Goal: Information Seeking & Learning: Compare options

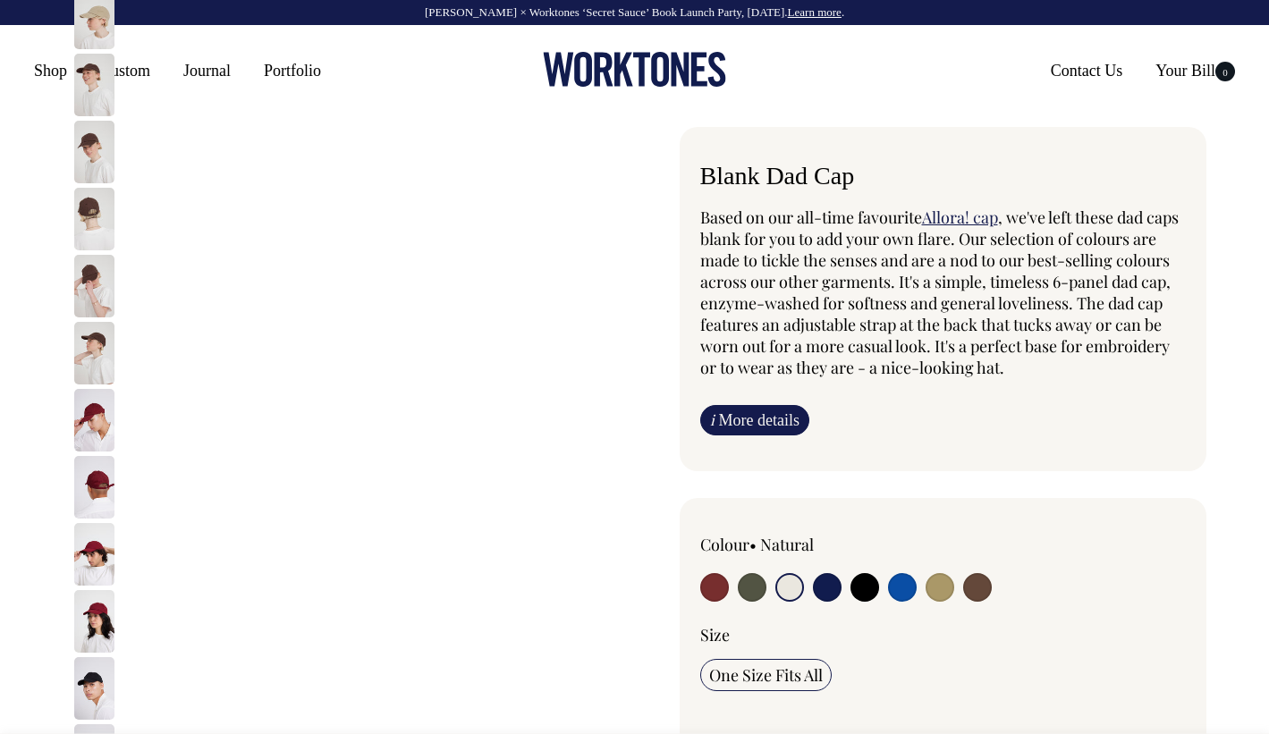
select select "Natural"
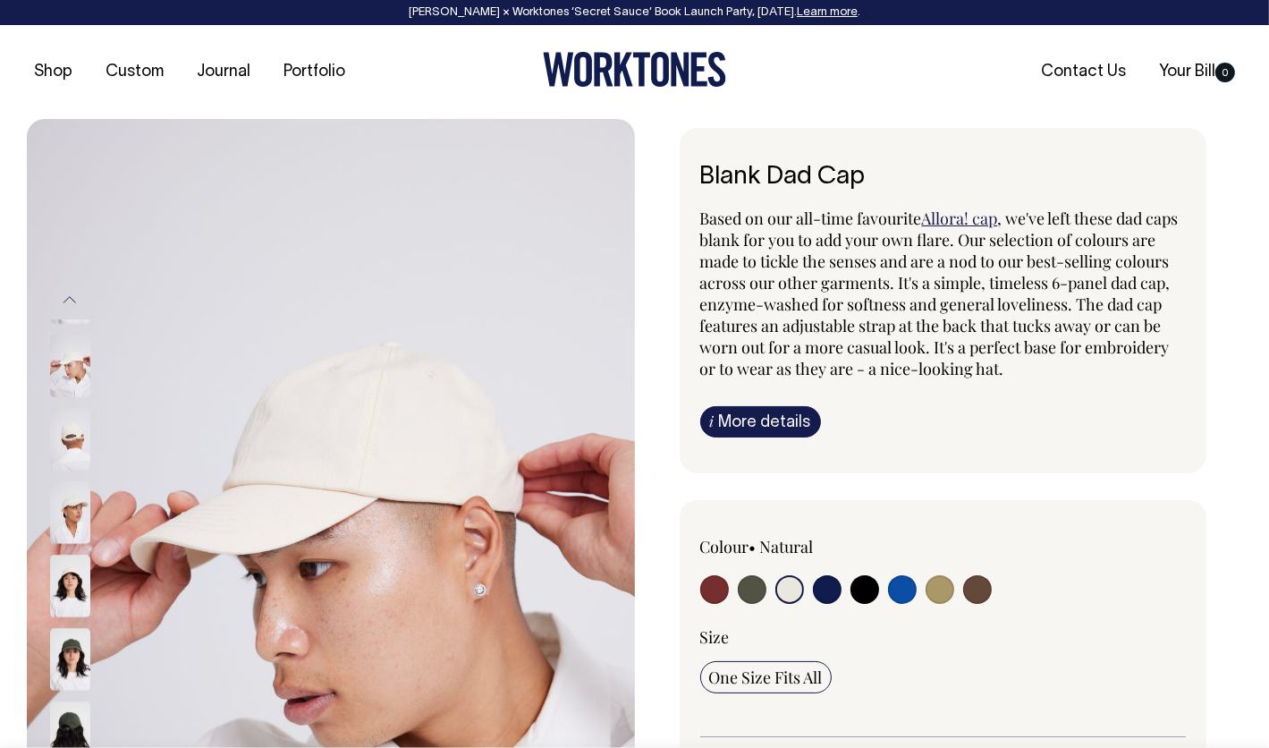
click at [707, 597] on input "radio" at bounding box center [714, 589] width 29 height 29
radio input "true"
select select "Burgundy"
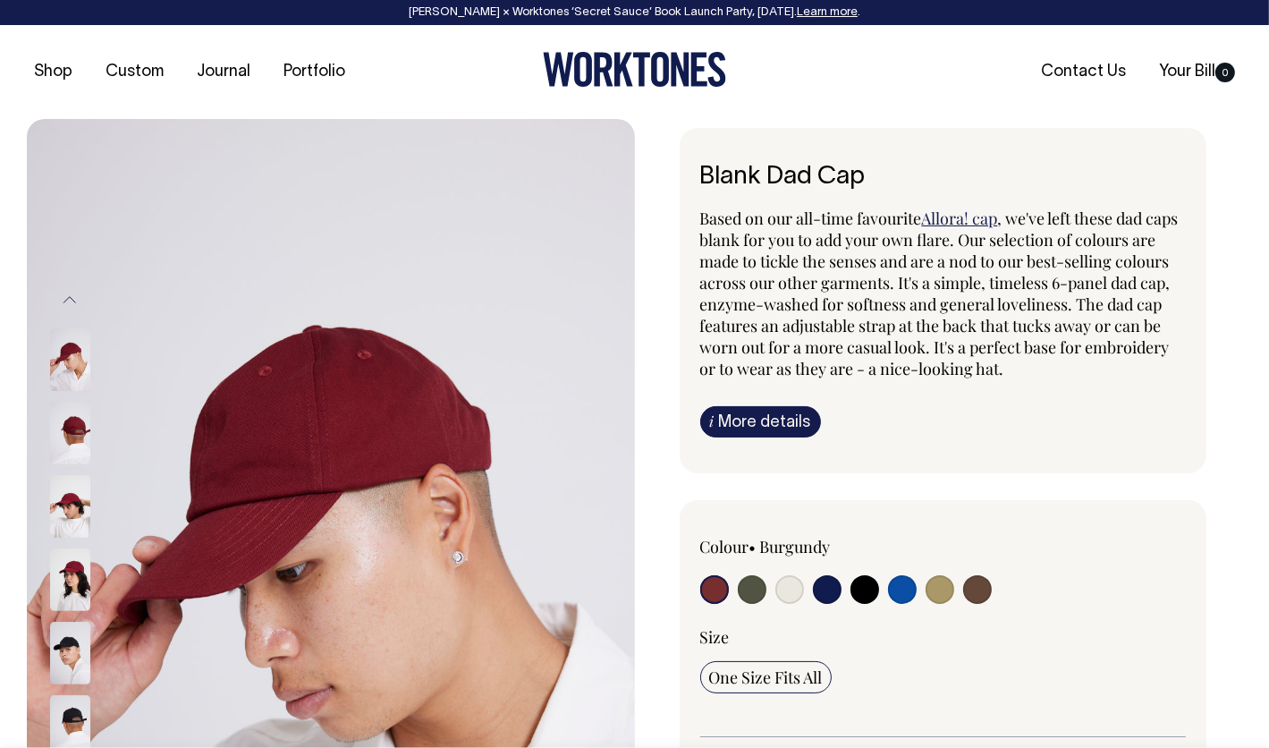
click at [749, 588] on input "radio" at bounding box center [752, 589] width 29 height 29
radio input "true"
select select "Olive"
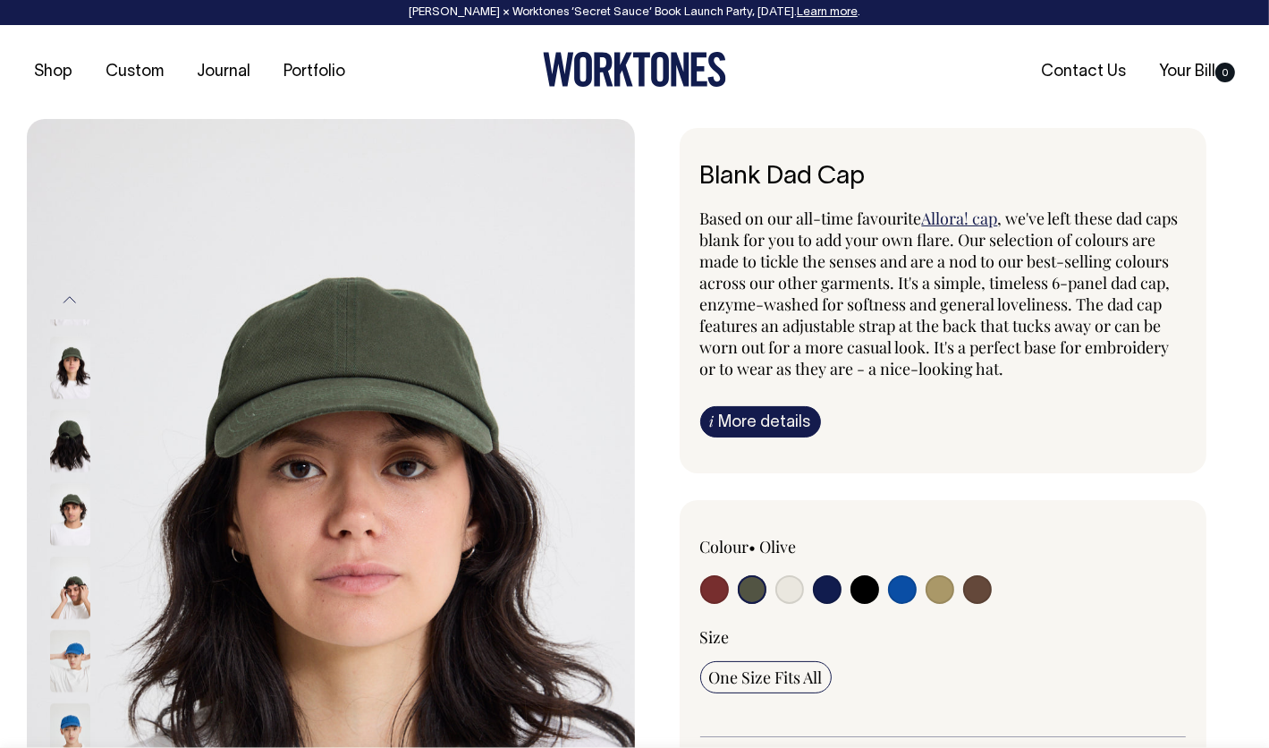
click at [823, 588] on input "radio" at bounding box center [827, 589] width 29 height 29
radio input "true"
select select "Dark Navy"
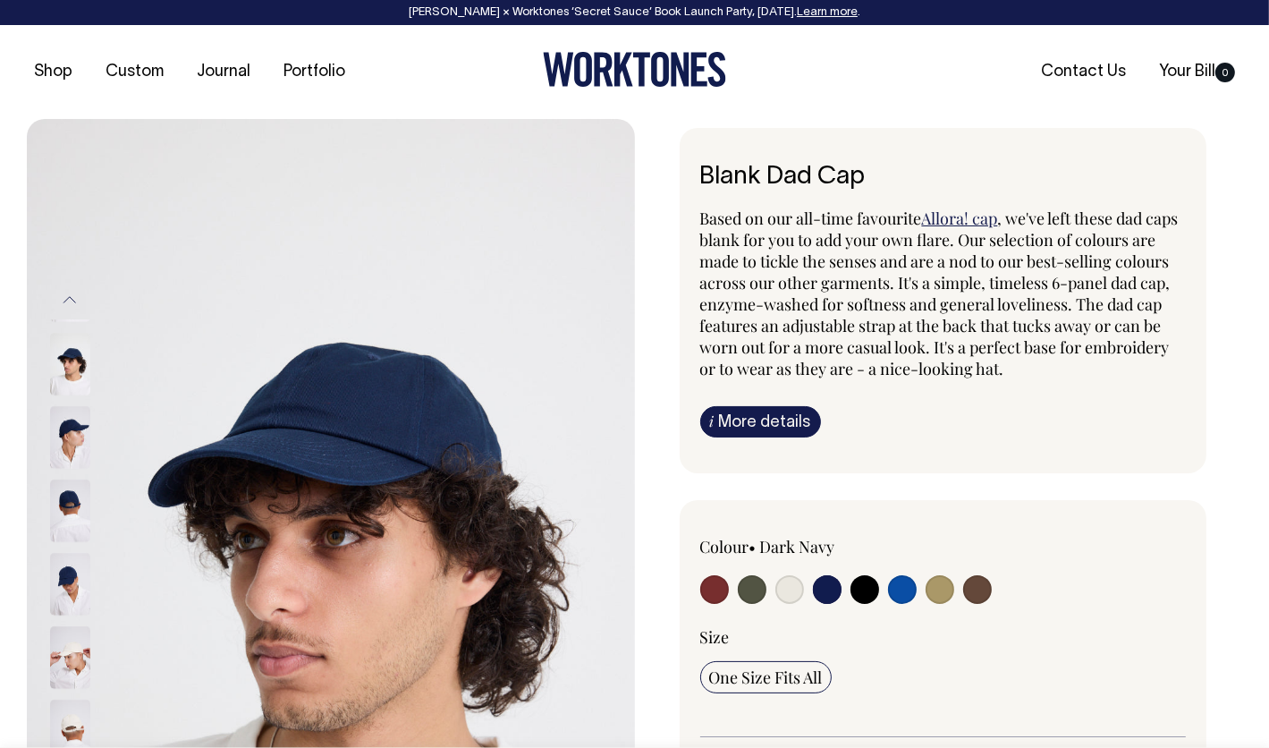
click at [859, 589] on input "radio" at bounding box center [865, 589] width 29 height 29
radio input "true"
select select "Black"
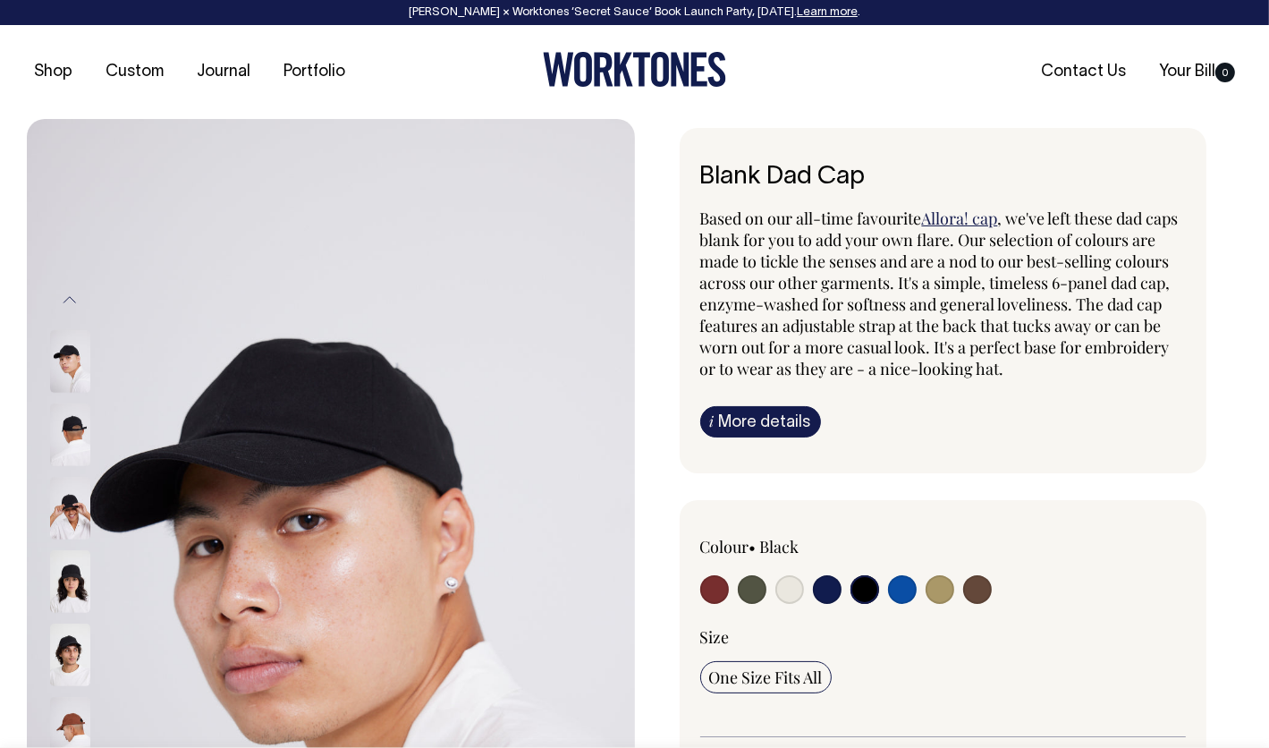
click at [901, 588] on input "radio" at bounding box center [902, 589] width 29 height 29
radio input "true"
select select "Worker Blue"
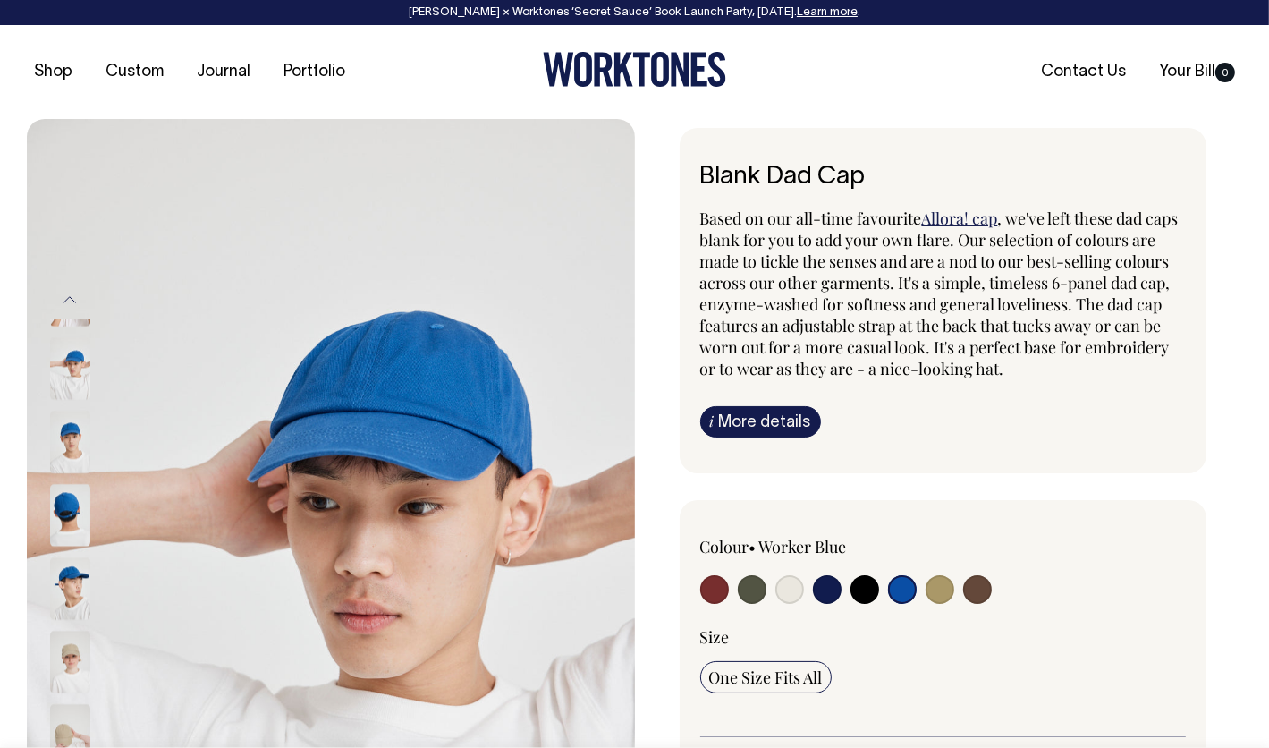
click at [937, 589] on input "radio" at bounding box center [940, 589] width 29 height 29
radio input "true"
select select "Washed Khaki"
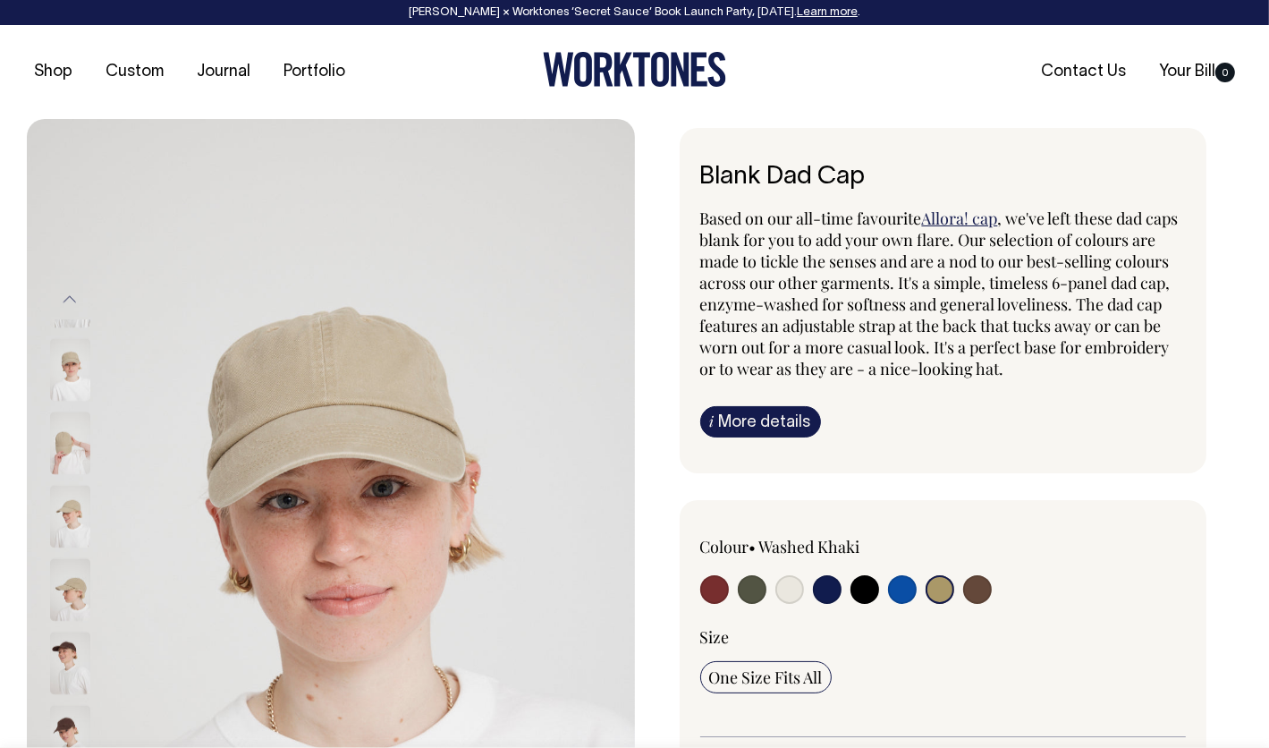
click at [987, 590] on input "radio" at bounding box center [977, 589] width 29 height 29
radio input "true"
select select "Espresso"
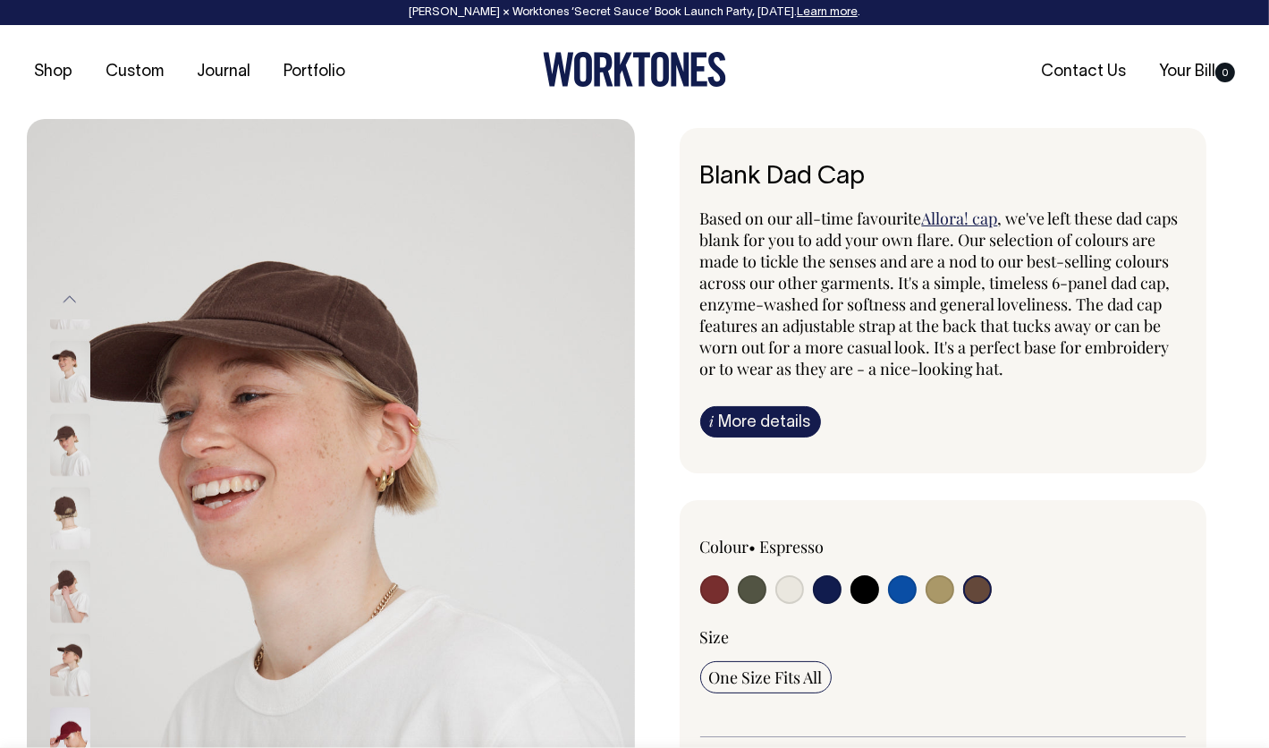
click at [938, 586] on input "radio" at bounding box center [940, 589] width 29 height 29
radio input "true"
select select "Washed Khaki"
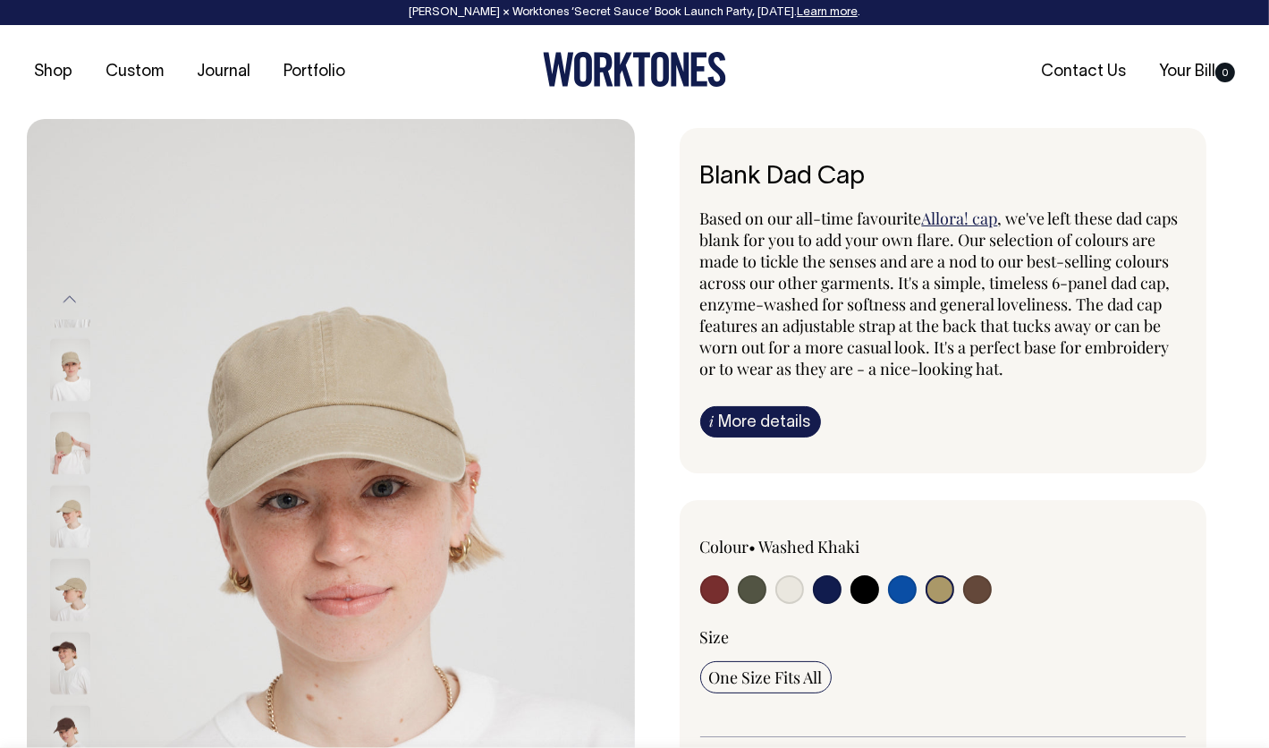
click at [785, 585] on input "radio" at bounding box center [789, 589] width 29 height 29
radio input "true"
select select "Natural"
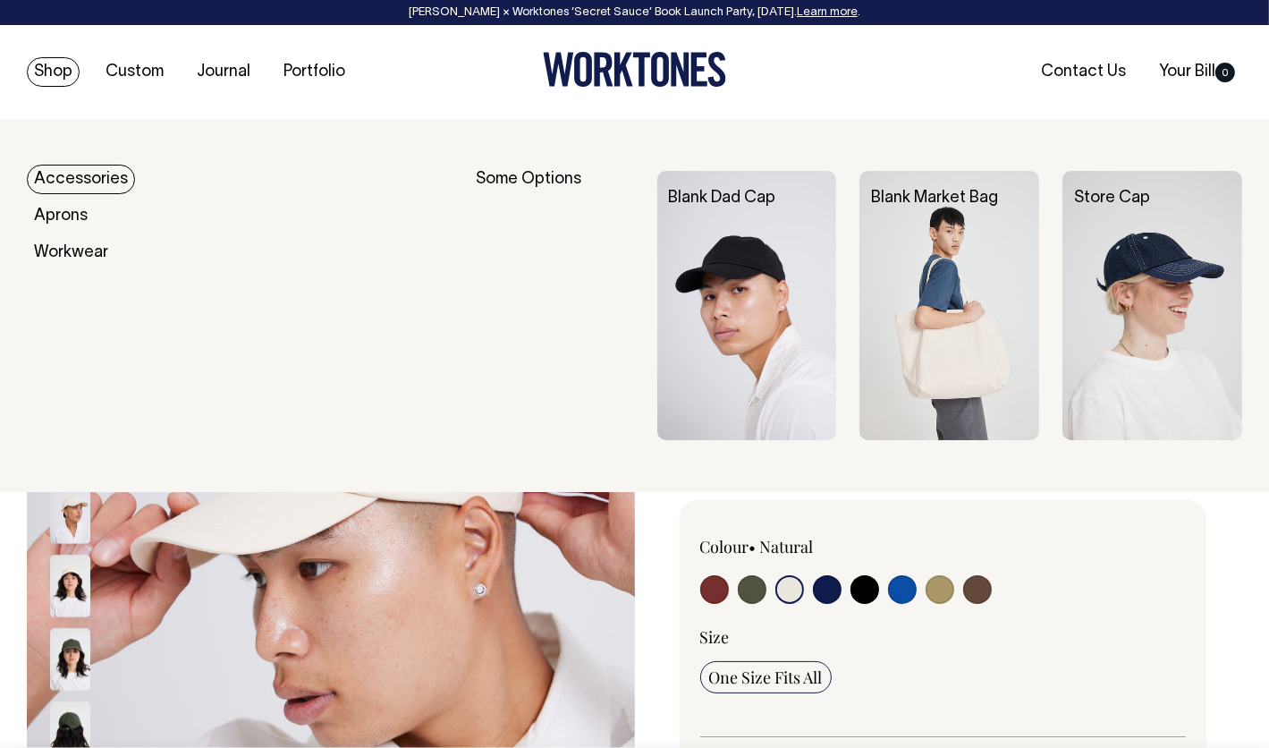
click at [1156, 255] on img at bounding box center [1152, 305] width 180 height 269
